Goal: Task Accomplishment & Management: Use online tool/utility

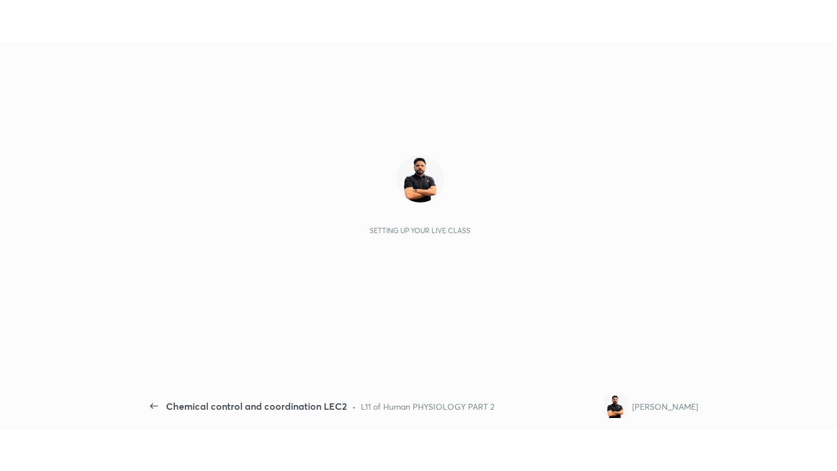
scroll to position [4, 1]
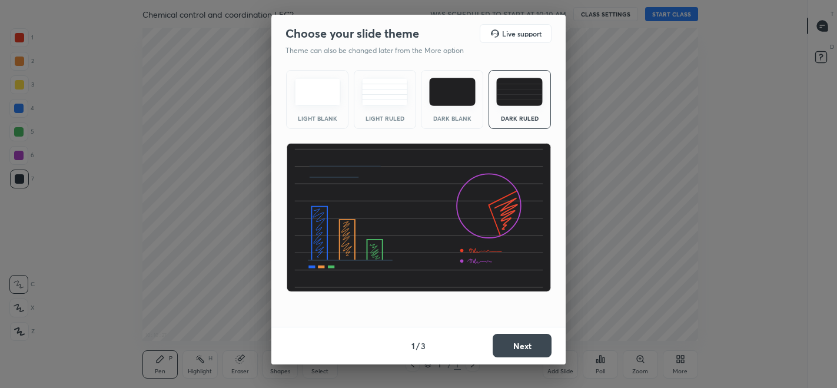
click at [514, 345] on button "Next" at bounding box center [522, 346] width 59 height 24
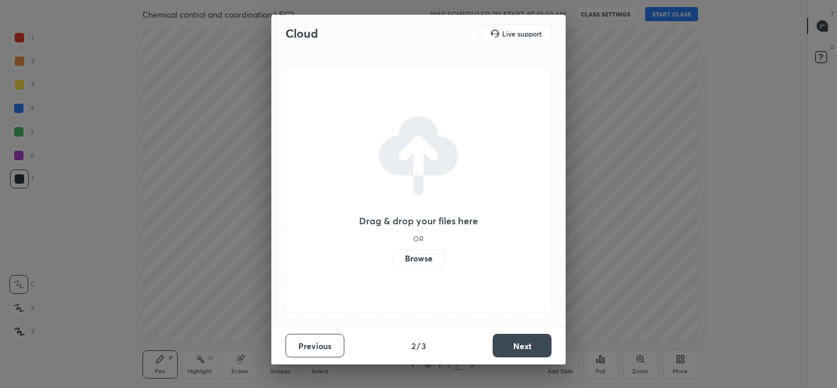
click at [509, 342] on button "Next" at bounding box center [522, 346] width 59 height 24
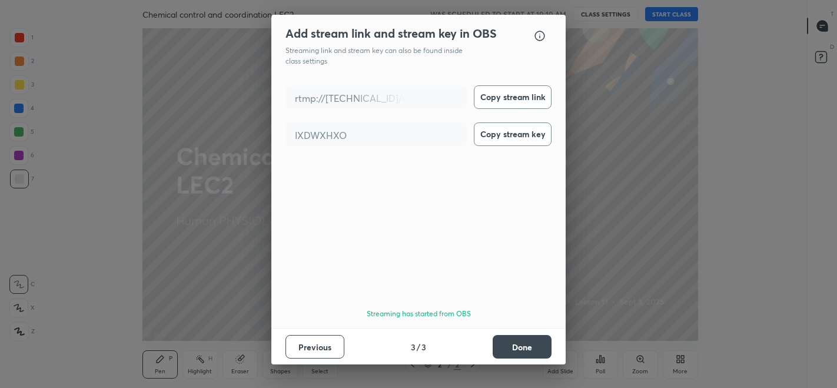
click at [506, 346] on button "Done" at bounding box center [522, 347] width 59 height 24
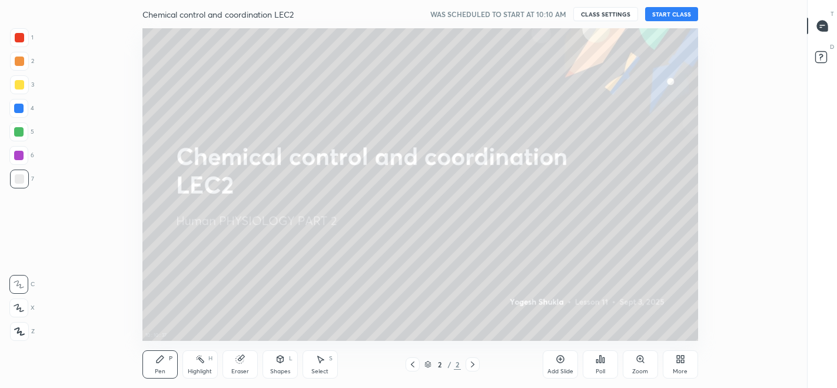
click at [673, 14] on button "START CLASS" at bounding box center [671, 14] width 53 height 14
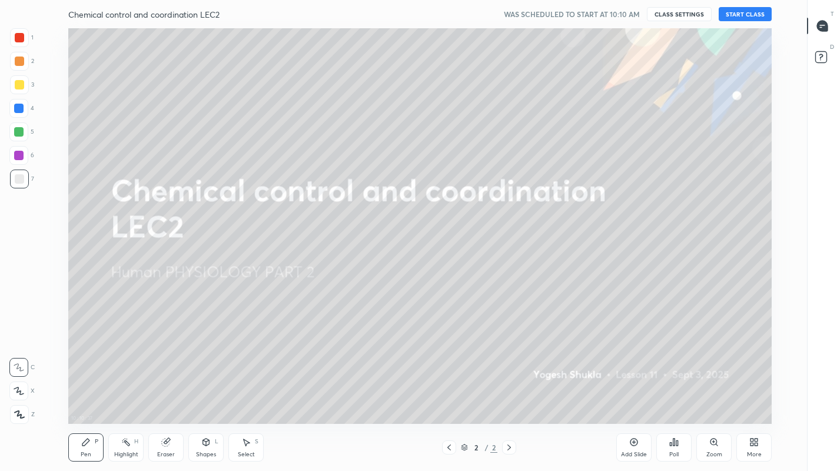
scroll to position [396, 765]
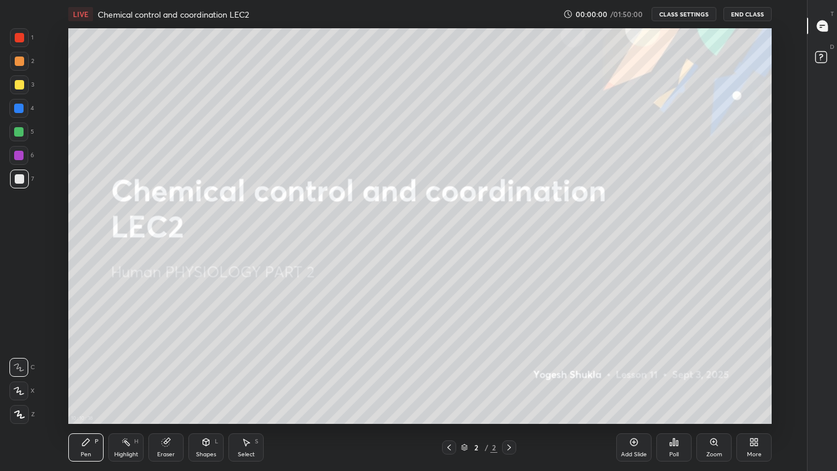
click at [755, 388] on div "More" at bounding box center [754, 447] width 35 height 28
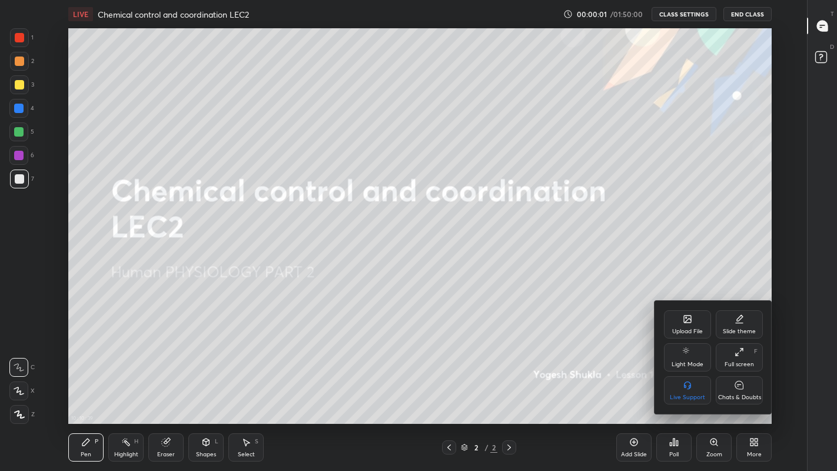
click at [746, 388] on div "Chats & Doubts" at bounding box center [739, 390] width 47 height 28
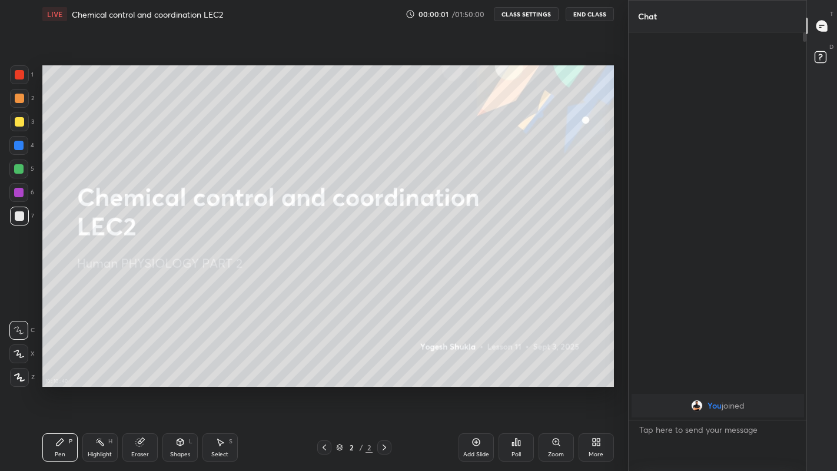
scroll to position [396, 581]
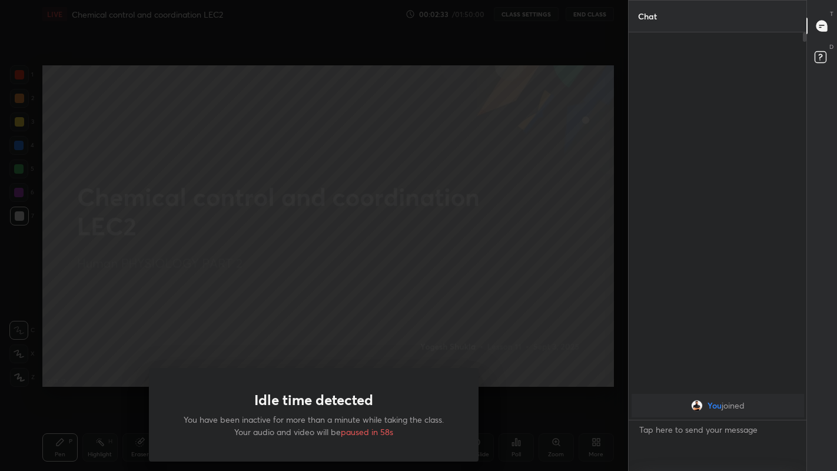
click at [190, 279] on div "Idle time detected You have been inactive for more than a minute while taking t…" at bounding box center [314, 235] width 628 height 471
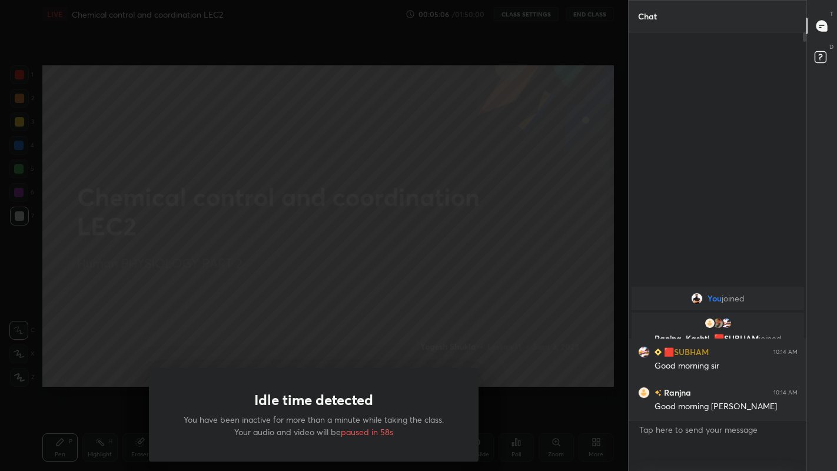
click at [199, 300] on div "Idle time detected You have been inactive for more than a minute while taking t…" at bounding box center [314, 235] width 628 height 471
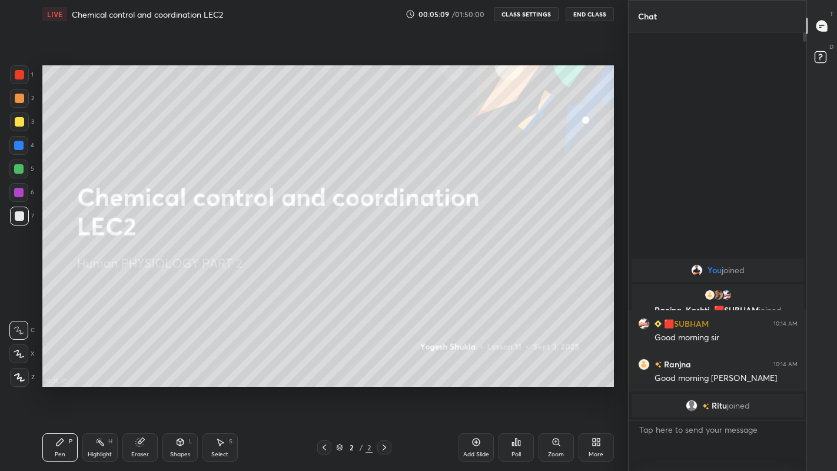
click at [19, 124] on div at bounding box center [19, 121] width 9 height 9
click at [19, 357] on icon at bounding box center [19, 354] width 11 height 8
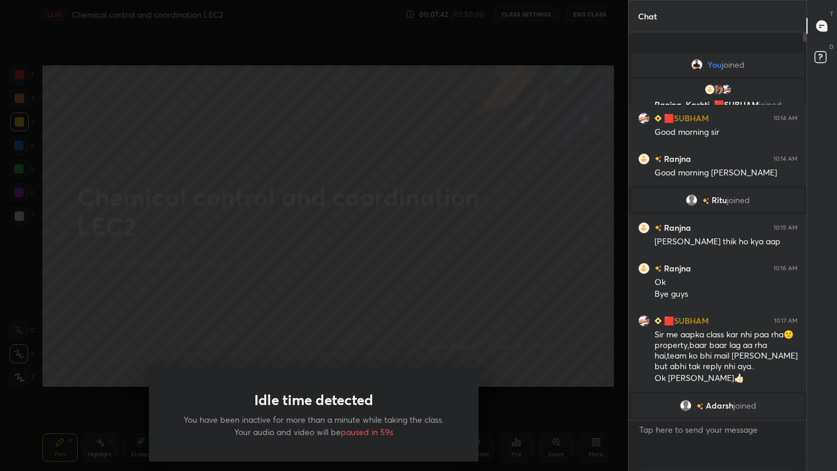
click at [206, 302] on div "Idle time detected You have been inactive for more than a minute while taking t…" at bounding box center [314, 235] width 628 height 471
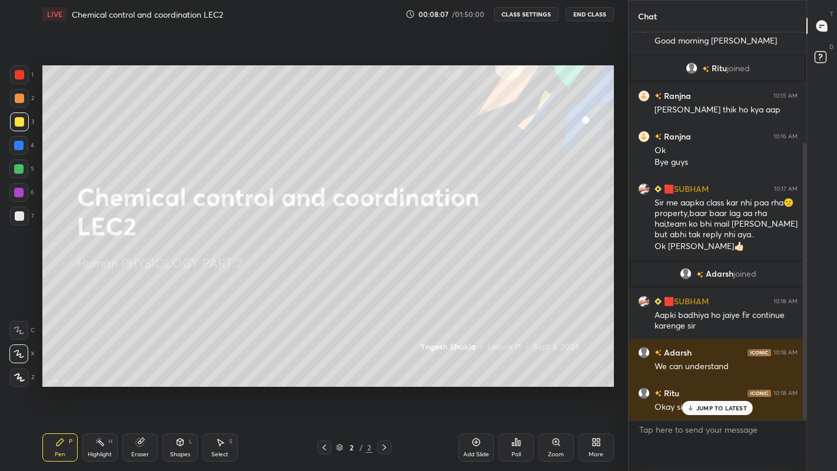
scroll to position [154, 0]
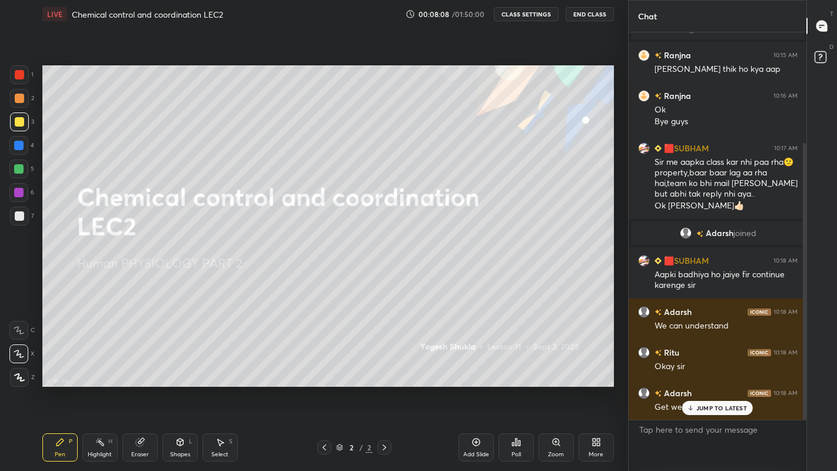
click at [699, 388] on div "JUMP TO LATEST" at bounding box center [718, 408] width 71 height 14
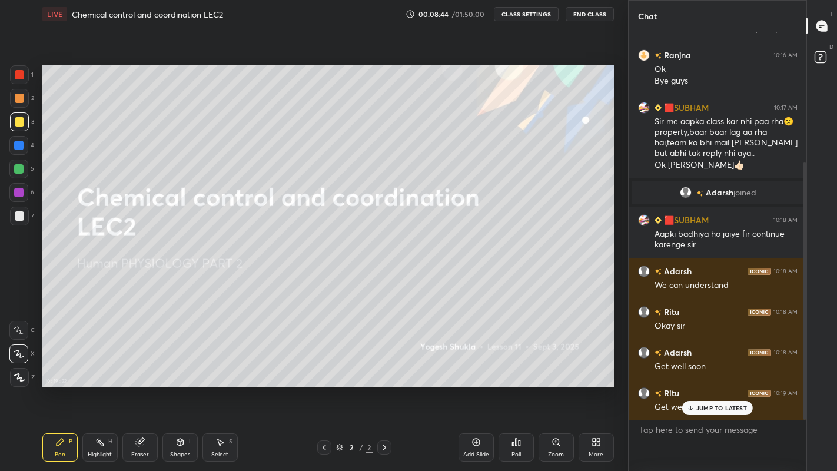
scroll to position [236, 0]
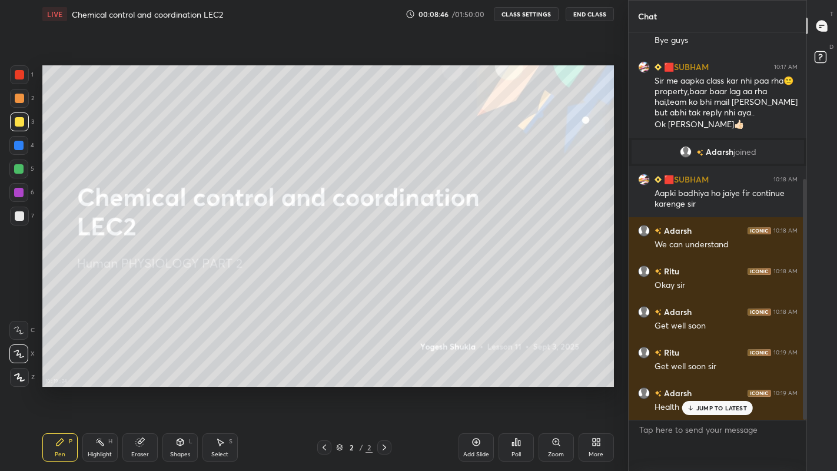
click at [689, 388] on icon at bounding box center [691, 408] width 8 height 7
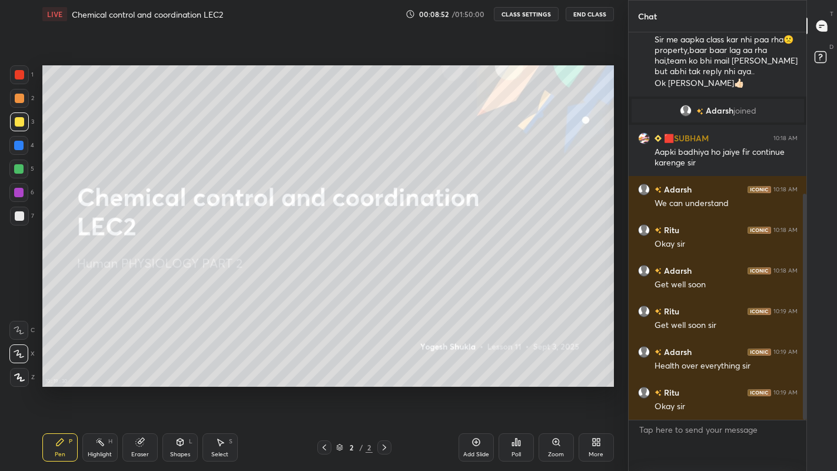
click at [585, 13] on button "End Class" at bounding box center [590, 14] width 48 height 14
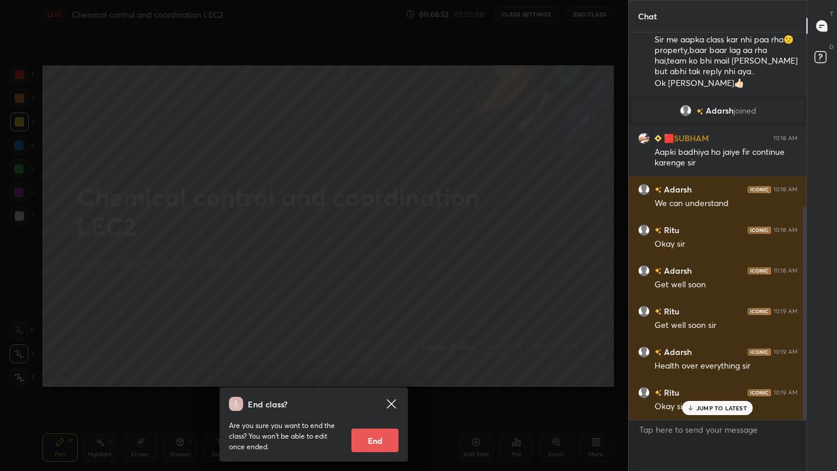
scroll to position [317, 0]
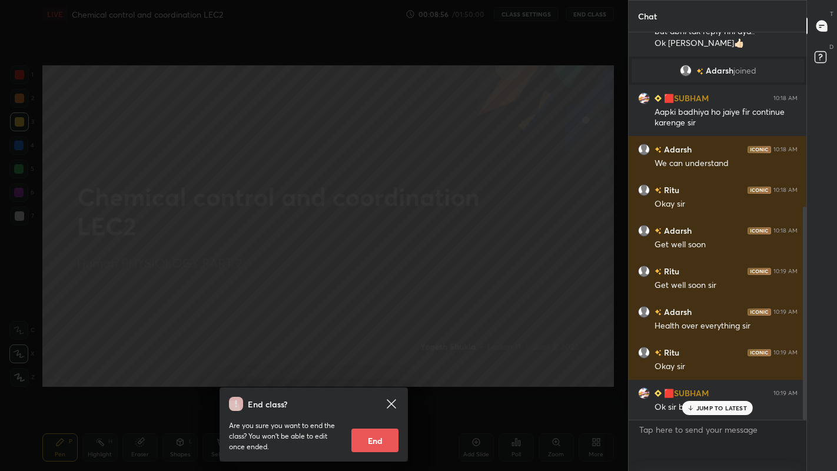
click at [697, 388] on p "JUMP TO LATEST" at bounding box center [722, 408] width 51 height 7
click at [360, 388] on button "End" at bounding box center [375, 441] width 47 height 24
type textarea "x"
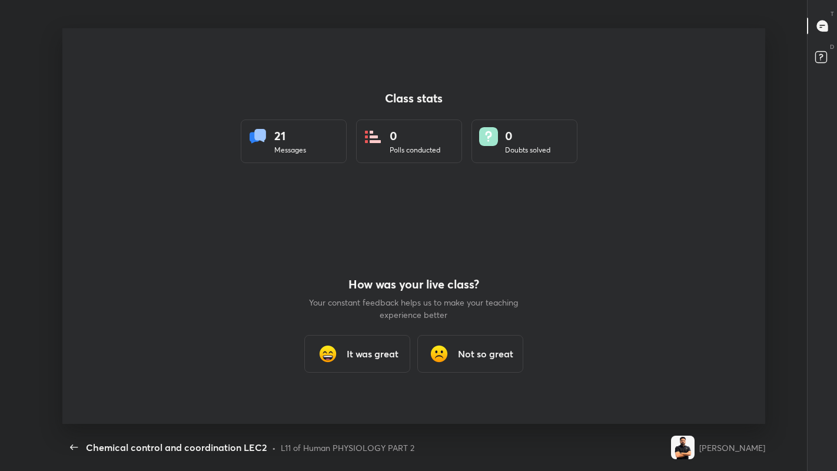
scroll to position [0, 0]
click at [365, 356] on h3 "It was great" at bounding box center [373, 354] width 52 height 14
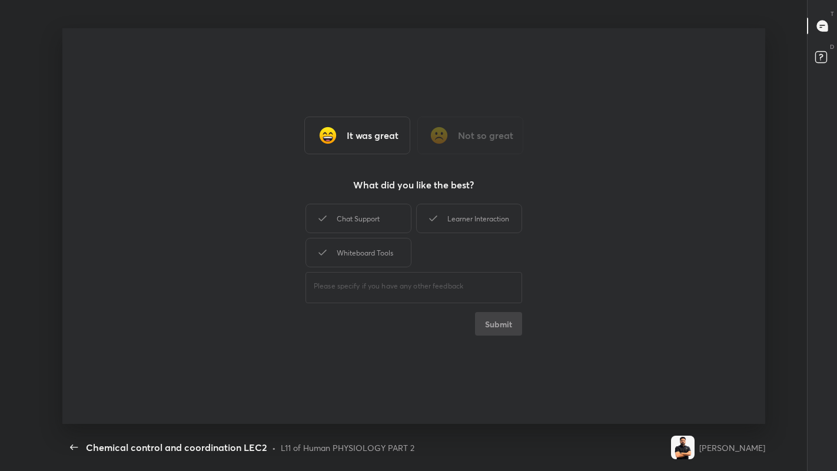
click at [352, 221] on div "Chat Support" at bounding box center [359, 218] width 106 height 29
click at [488, 323] on button "Submit" at bounding box center [498, 324] width 47 height 24
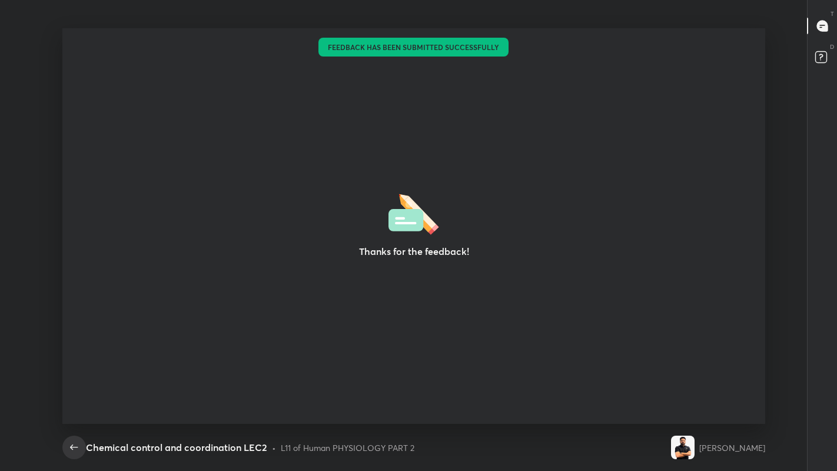
click at [75, 388] on icon "button" at bounding box center [74, 447] width 8 height 5
